Goal: Task Accomplishment & Management: Use online tool/utility

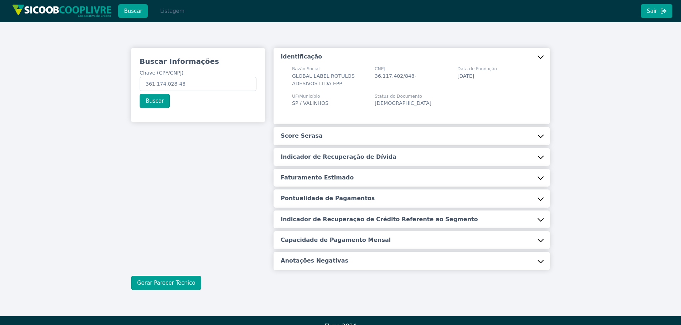
click at [173, 12] on button "Listagem" at bounding box center [172, 11] width 37 height 14
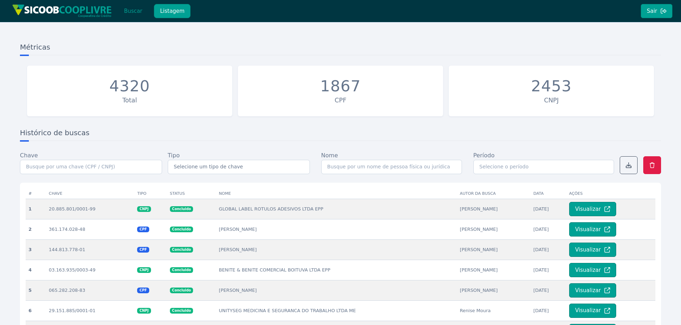
click at [609, 38] on div "Métricas 4320 Total 1867 CPF 2453 CNPJ Histórico de buscas Chave Tipo Selecione…" at bounding box center [340, 240] width 681 height 436
click at [133, 8] on button "Buscar" at bounding box center [133, 11] width 30 height 14
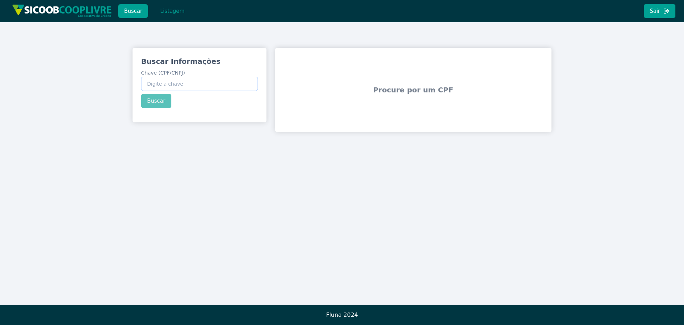
click at [190, 88] on input "Chave (CPF/CNPJ)" at bounding box center [199, 84] width 117 height 14
paste input "33.554.234/0001-30"
type input "33.554.234/0001-30"
click at [163, 100] on div "Buscar Informações Chave (CPF/CNPJ) 33.554.234/0001-30 Buscar" at bounding box center [200, 82] width 134 height 69
click at [156, 103] on button "Buscar" at bounding box center [156, 101] width 30 height 14
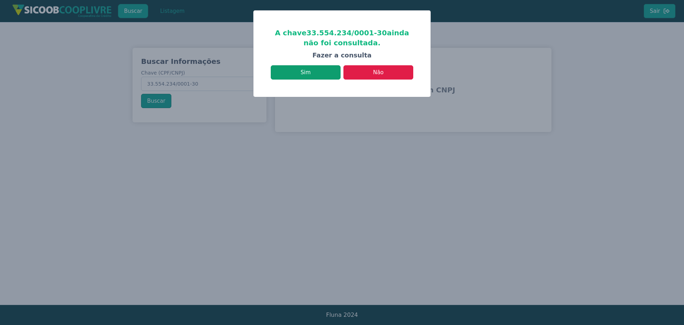
click at [314, 73] on button "Sim" at bounding box center [306, 72] width 70 height 14
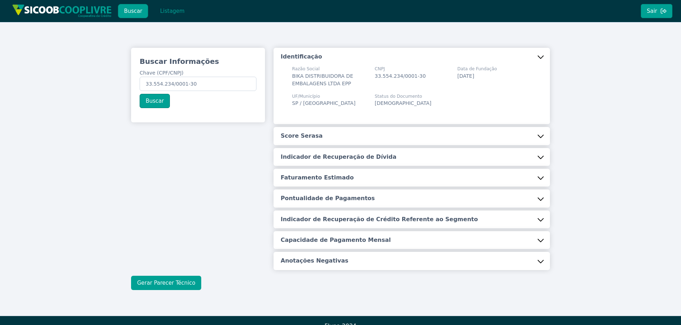
click at [149, 286] on button "Gerar Parecer Técnico" at bounding box center [166, 282] width 70 height 14
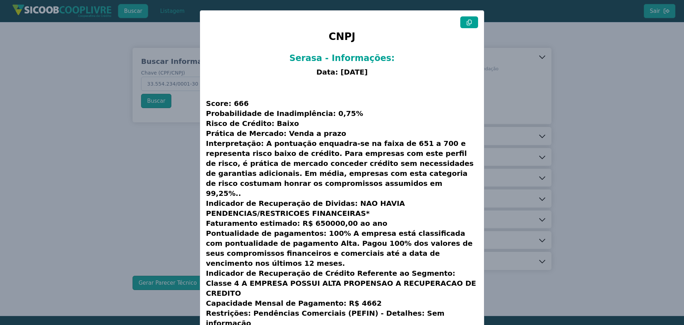
click at [464, 24] on button at bounding box center [469, 22] width 18 height 12
click at [140, 213] on modal-container "CNPJ Serasa - Informações: Data: [DATE] Score: 666 Probabilidade de Inadimplênc…" at bounding box center [342, 162] width 684 height 325
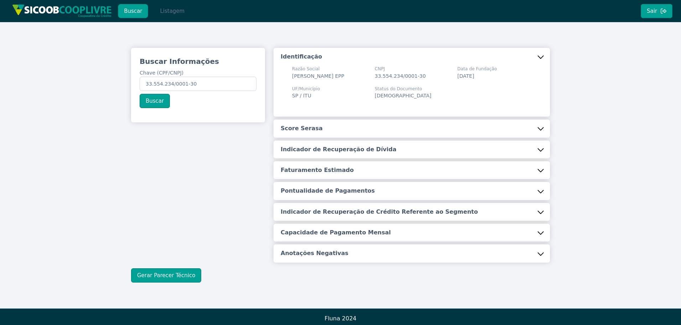
click at [181, 6] on button "Listagem" at bounding box center [172, 11] width 37 height 14
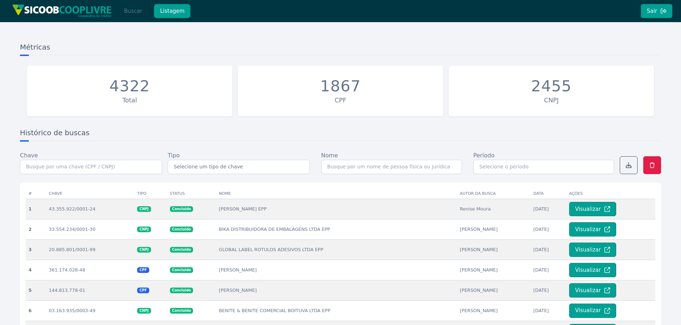
click at [132, 18] on button "Buscar" at bounding box center [133, 11] width 30 height 14
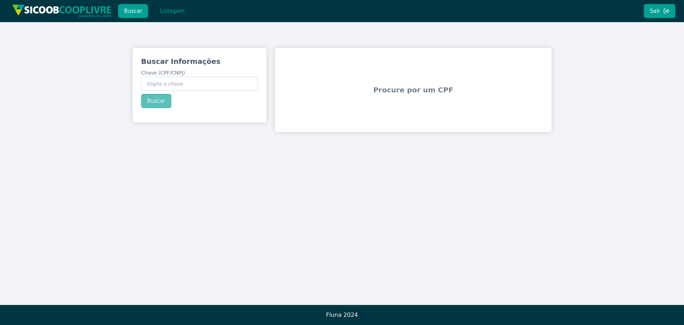
click at [180, 91] on div "Buscar Informações Chave (CPF/CNPJ) Buscar" at bounding box center [200, 82] width 134 height 69
click at [180, 87] on input "Chave (CPF/CNPJ)" at bounding box center [199, 84] width 117 height 14
paste input "24.152.414/0001-02"
type input "24.152.414/0001-02"
click at [160, 99] on button "Buscar" at bounding box center [156, 101] width 30 height 14
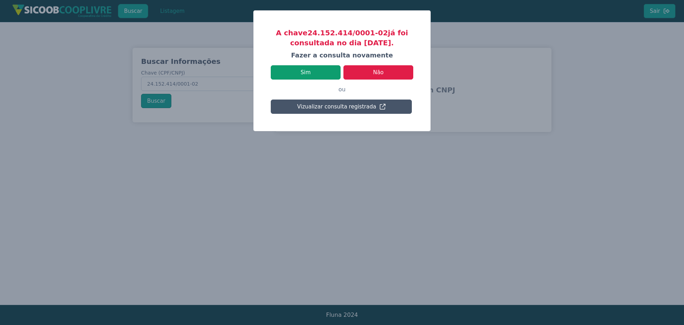
click at [305, 78] on button "Sim" at bounding box center [306, 72] width 70 height 14
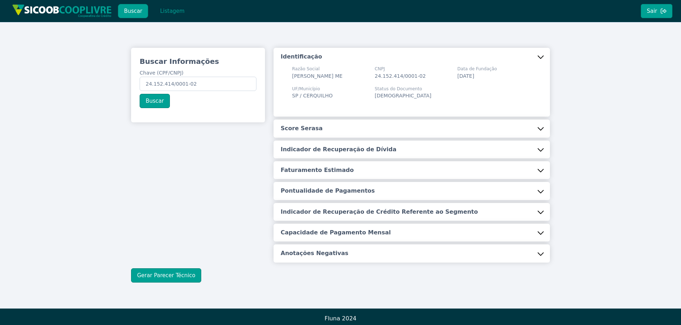
click at [127, 136] on div "Buscar Informações Chave (CPF/CNPJ) 24.152.414/0001-02 Buscar" at bounding box center [198, 152] width 142 height 209
click at [171, 277] on button "Gerar Parecer Técnico" at bounding box center [166, 275] width 70 height 14
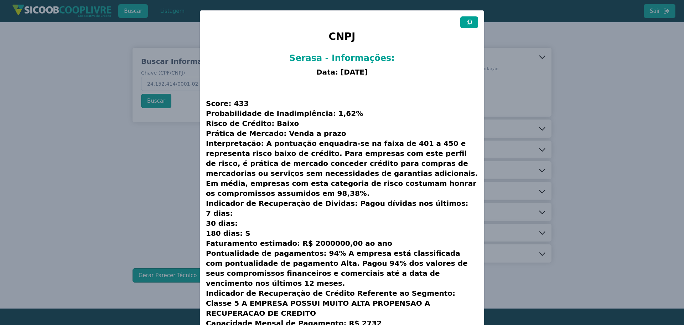
click at [467, 23] on icon at bounding box center [469, 23] width 5 height 6
click at [109, 119] on modal-container "CNPJ Serasa - Informações: Data: [DATE] Score: 433 Probabilidade de Inadimplênc…" at bounding box center [342, 162] width 684 height 325
